Goal: Entertainment & Leisure: Consume media (video, audio)

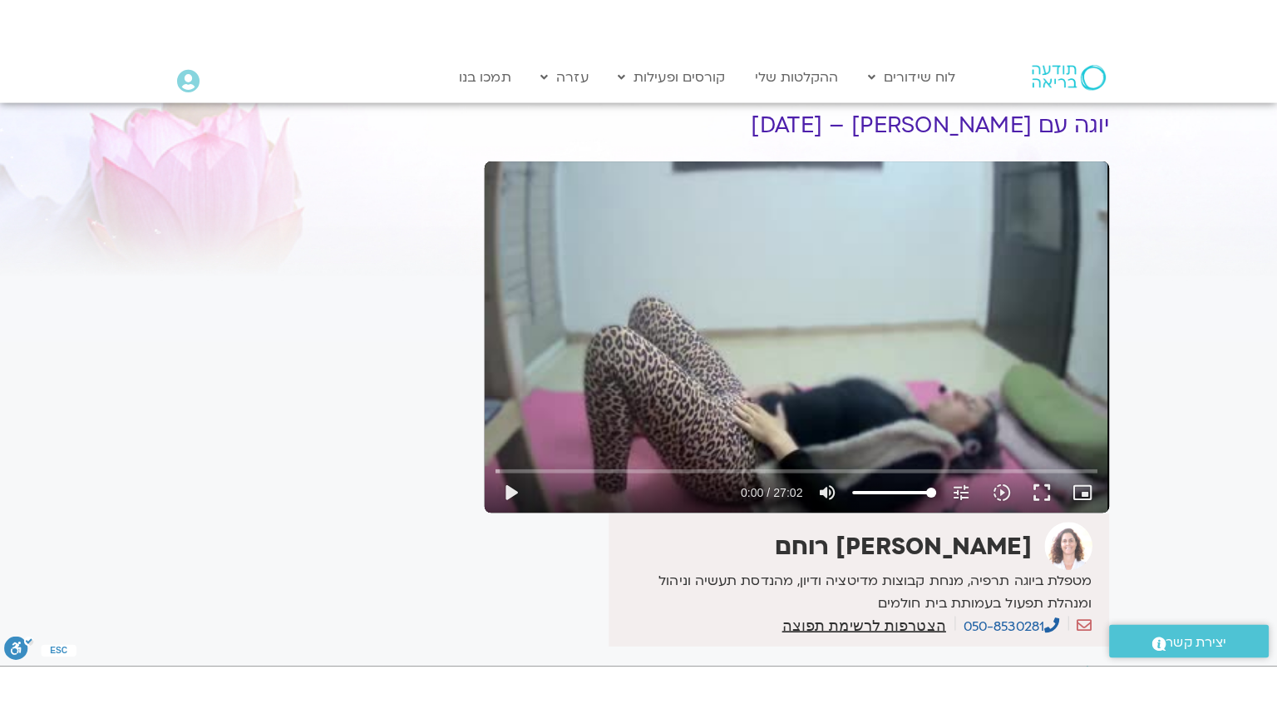
scroll to position [166, 0]
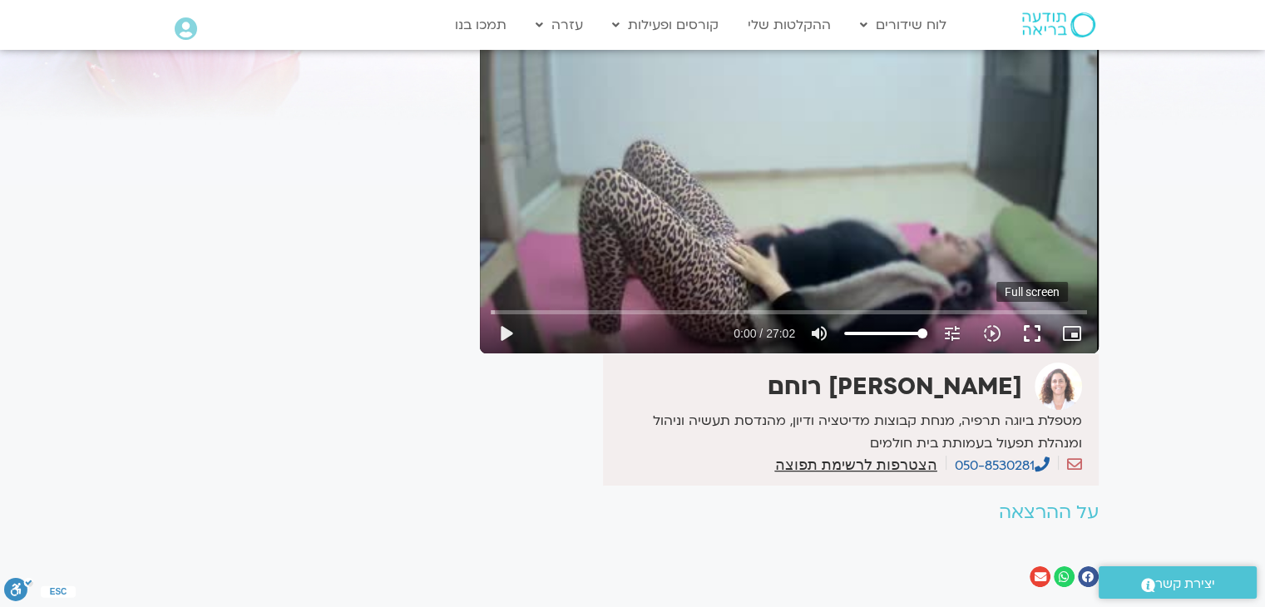
click at [1030, 328] on button "fullscreen" at bounding box center [1032, 334] width 40 height 40
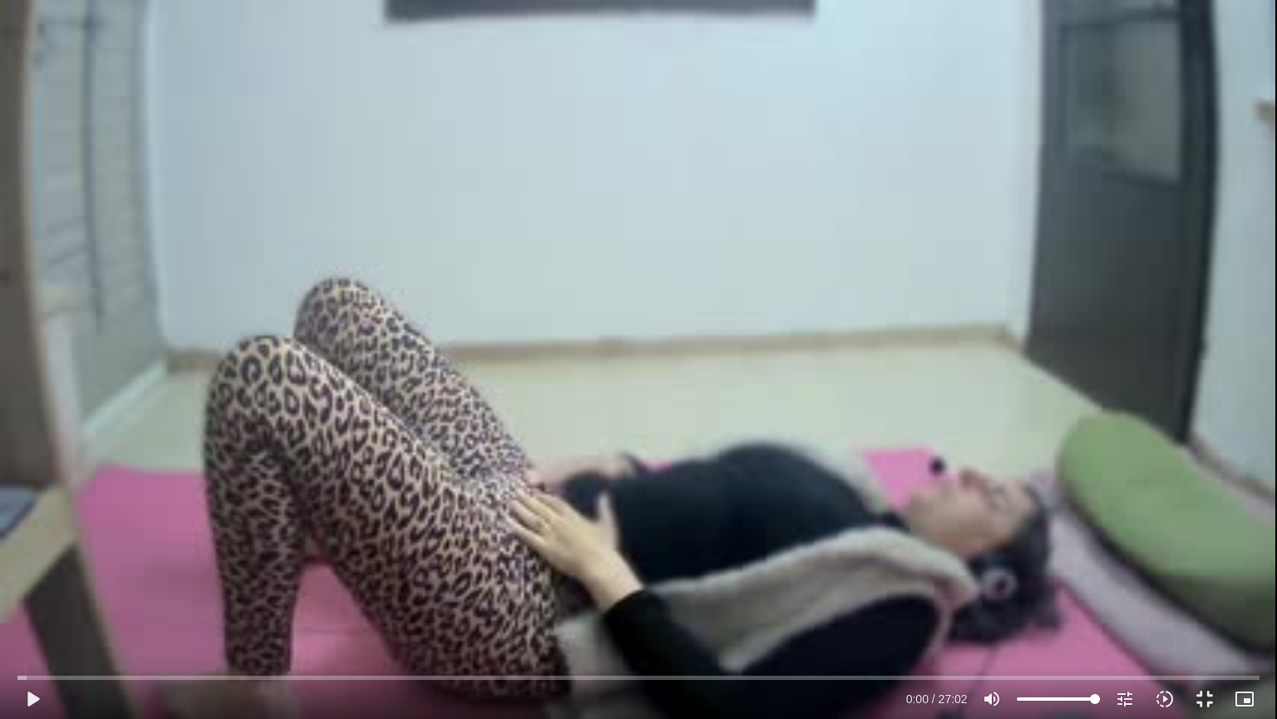
click at [429, 71] on div "Skip Ad 24:52 play_arrow 0:00 / 27:02 volume_up Mute tune Resolution Auto 240p …" at bounding box center [638, 359] width 1277 height 719
click at [429, 72] on div "Skip Ad 24:52 pause 0:00 / 27:02 volume_up Mute tune Resolution Auto 240p slow_…" at bounding box center [638, 359] width 1277 height 719
click at [40, 606] on button "play_arrow" at bounding box center [32, 699] width 40 height 40
click at [364, 58] on div "Skip Ad 0:05 pause 2:18 / 27:02 volume_up Mute tune Resolution Auto 240p slow_m…" at bounding box center [638, 359] width 1277 height 719
click at [364, 58] on div "Skip Ad 0:05 play_arrow 2:19 / 27:02 volume_up Mute tune Resolution Auto 240p s…" at bounding box center [638, 359] width 1277 height 719
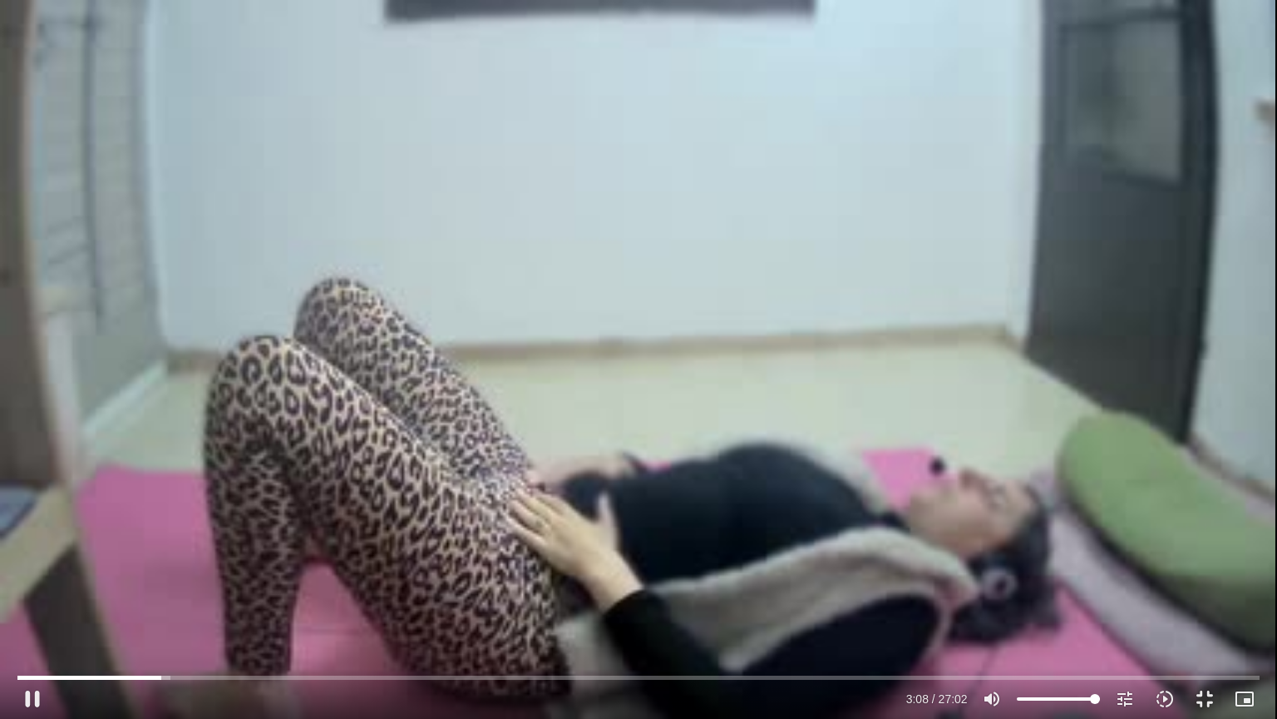
click at [59, 121] on div "Skip Ad 0:57 pause 3:08 / 27:02 volume_up Mute tune Resolution Auto 240p slow_m…" at bounding box center [638, 359] width 1277 height 719
drag, startPoint x: 218, startPoint y: 338, endPoint x: 193, endPoint y: 416, distance: 82.1
click at [218, 343] on div "Skip Ad 0:57 play_arrow 3:08 / 27:02 volume_up Mute tune Resolution Auto 240p s…" at bounding box center [638, 359] width 1277 height 719
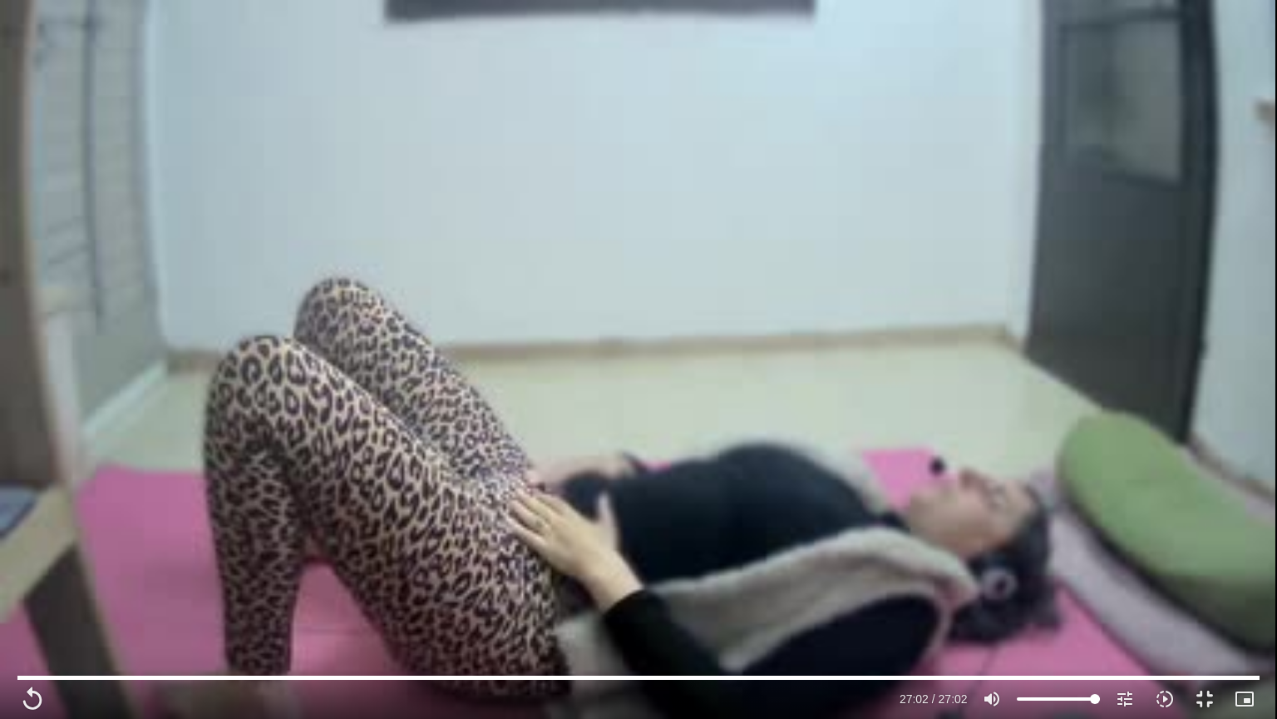
type input "1622.68"
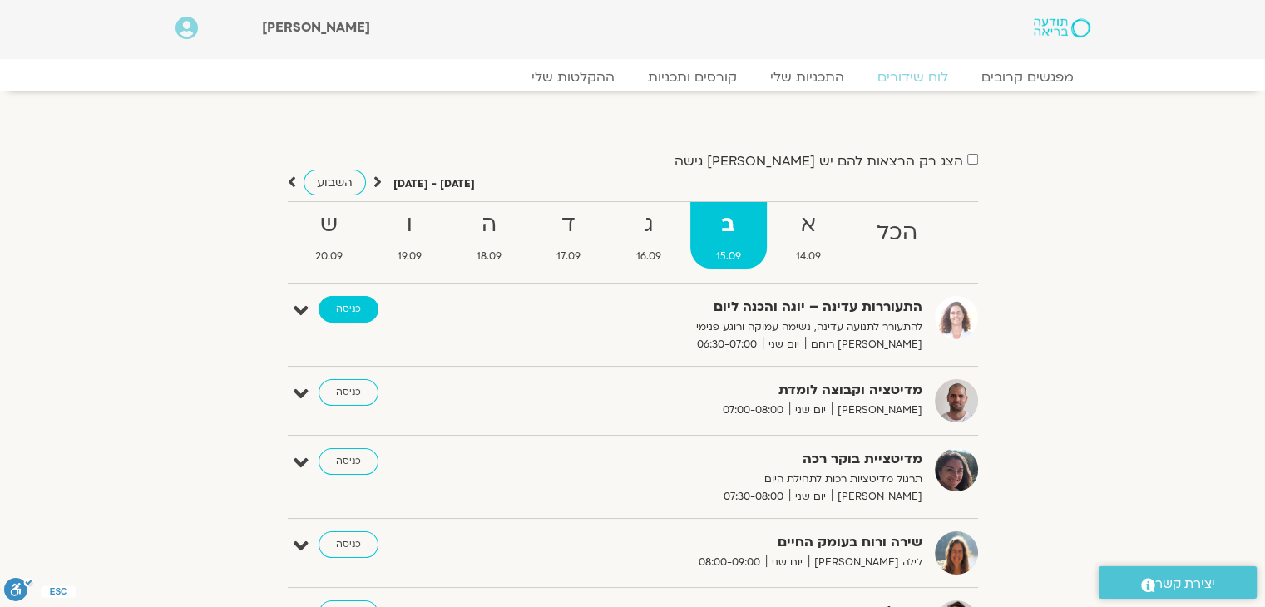
click at [350, 304] on link "כניסה" at bounding box center [349, 309] width 60 height 27
